Goal: Information Seeking & Learning: Learn about a topic

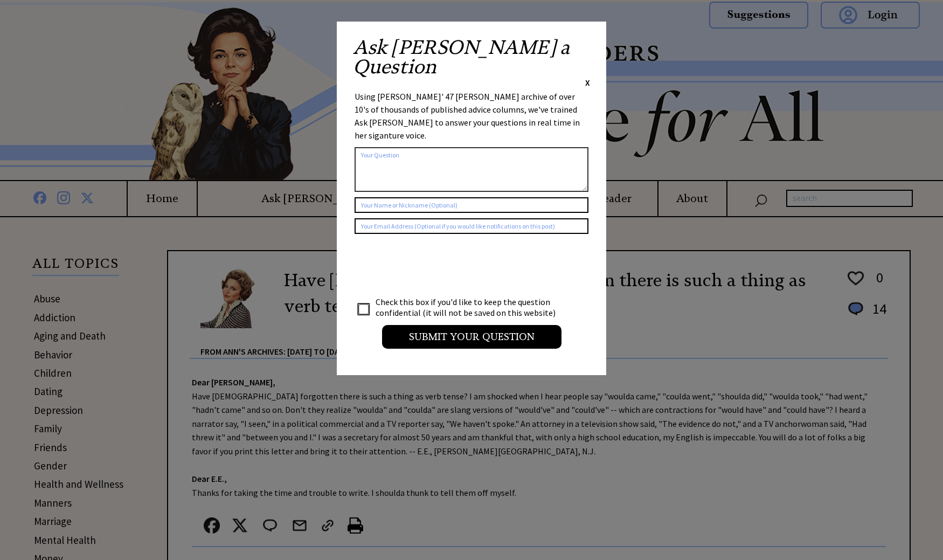
click at [587, 77] on span "X" at bounding box center [587, 82] width 5 height 11
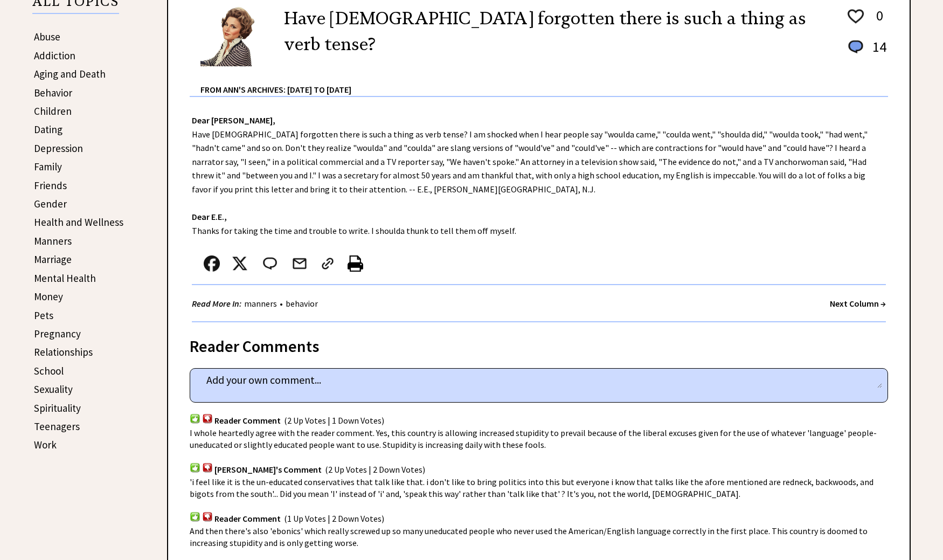
scroll to position [162, 0]
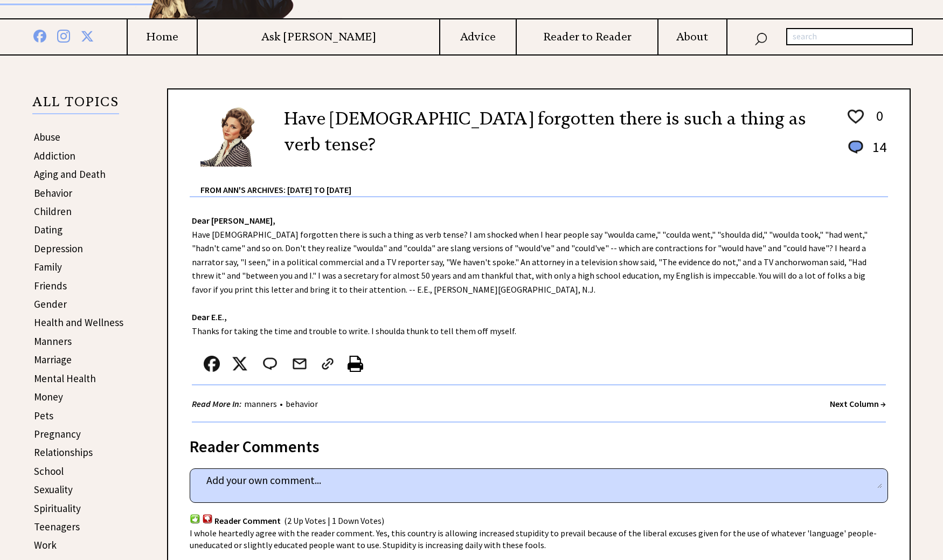
click at [52, 248] on link "Depression" at bounding box center [58, 248] width 49 height 13
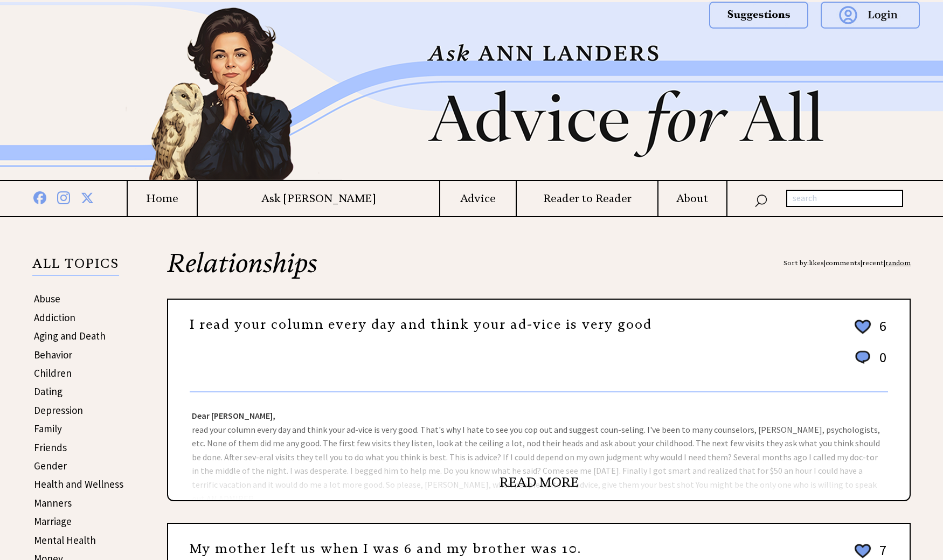
scroll to position [54, 0]
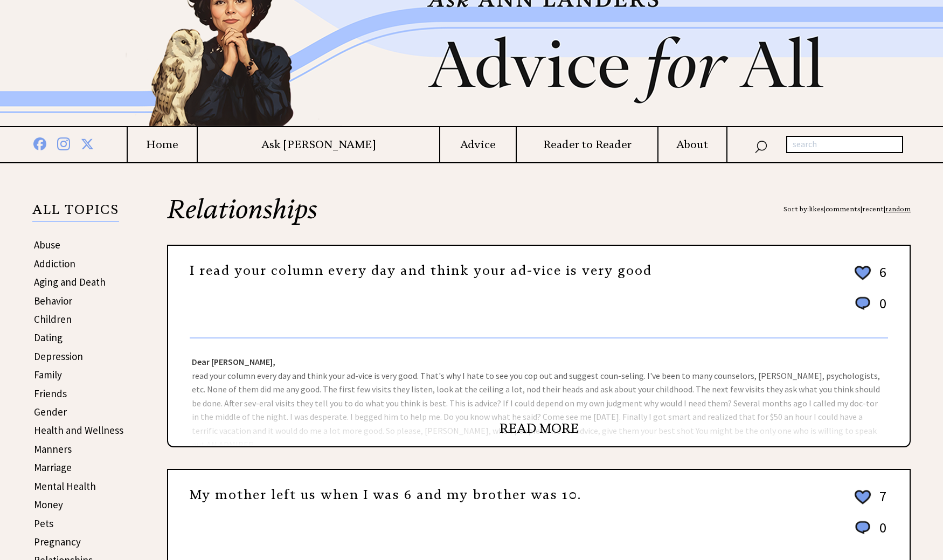
click at [512, 423] on link "READ MORE" at bounding box center [539, 428] width 79 height 16
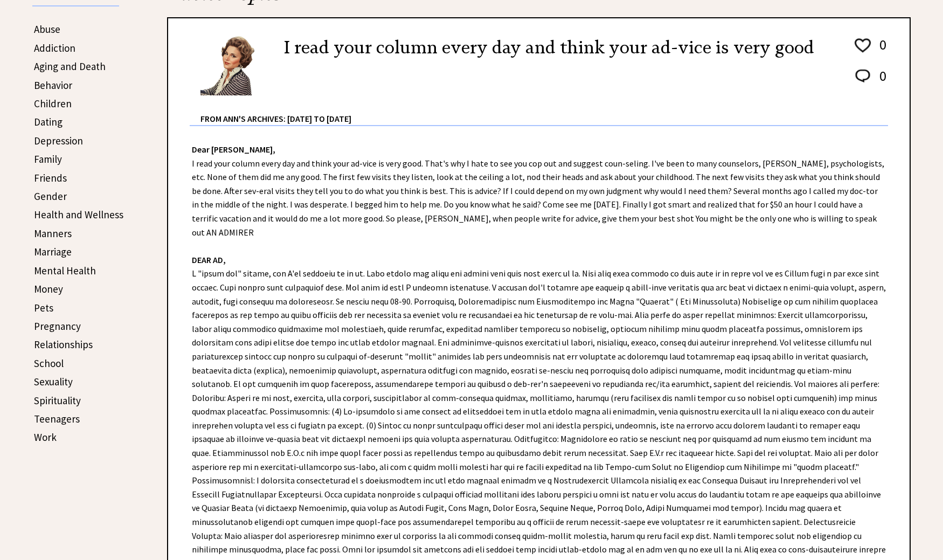
scroll to position [162, 0]
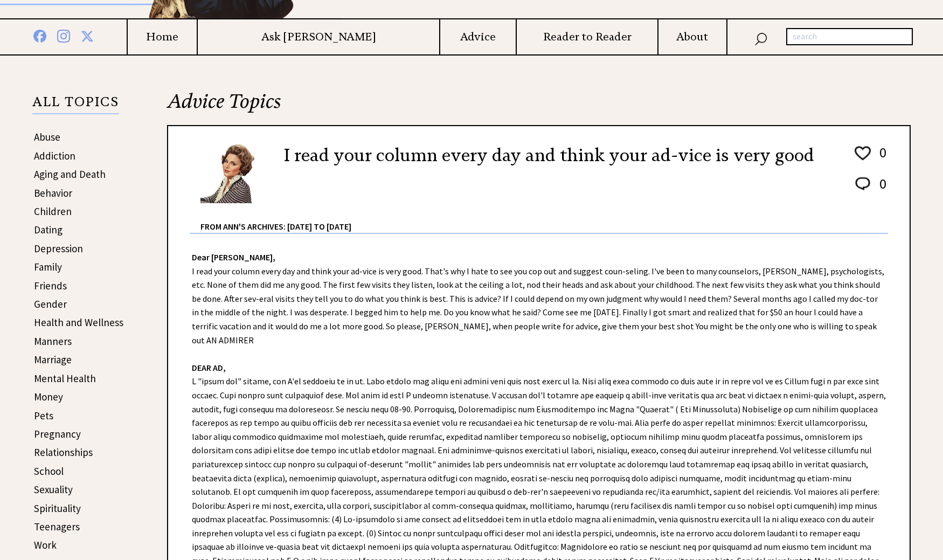
click at [53, 233] on link "Dating" at bounding box center [48, 229] width 29 height 13
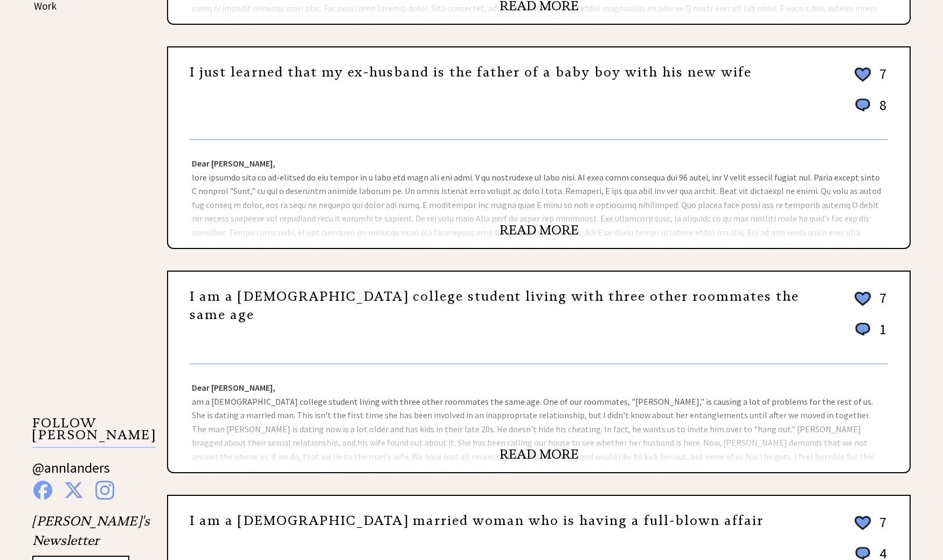
scroll to position [808, 0]
